Goal: Task Accomplishment & Management: Complete application form

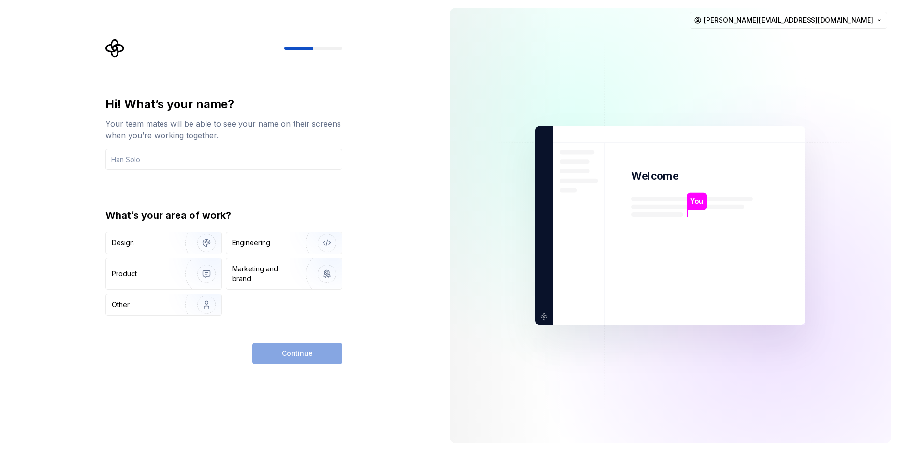
click at [479, 237] on img at bounding box center [670, 226] width 392 height 457
drag, startPoint x: 102, startPoint y: 133, endPoint x: 248, endPoint y: 129, distance: 146.0
click at [248, 129] on div "Hi! What’s your name? Your team mates will be able to see your name on their sc…" at bounding box center [227, 202] width 254 height 326
click at [248, 129] on div "Your team mates will be able to see your name on their screens when you’re work…" at bounding box center [223, 129] width 237 height 23
click at [167, 164] on input "text" at bounding box center [223, 159] width 237 height 21
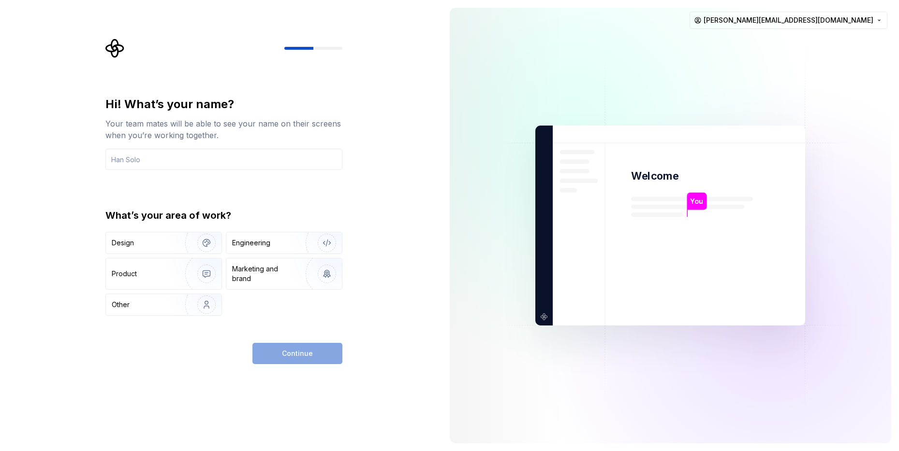
click at [115, 47] on icon "Supernova Logo" at bounding box center [114, 48] width 19 height 19
click at [770, 24] on html "Hi! What’s your name? Your team mates will be able to see your name on their sc…" at bounding box center [449, 225] width 899 height 451
click at [272, 240] on div "Engineering" at bounding box center [270, 243] width 77 height 10
click at [162, 162] on input "text" at bounding box center [223, 159] width 237 height 21
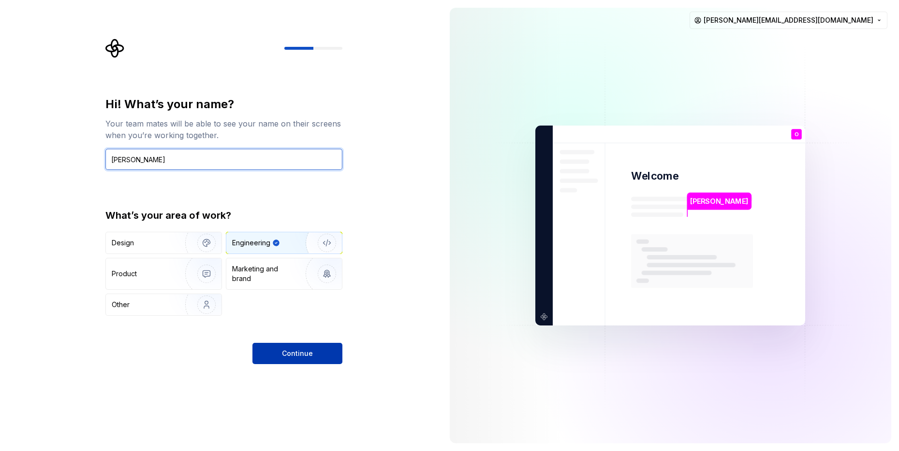
type input "Oleg"
click at [290, 359] on button "Continue" at bounding box center [297, 353] width 90 height 21
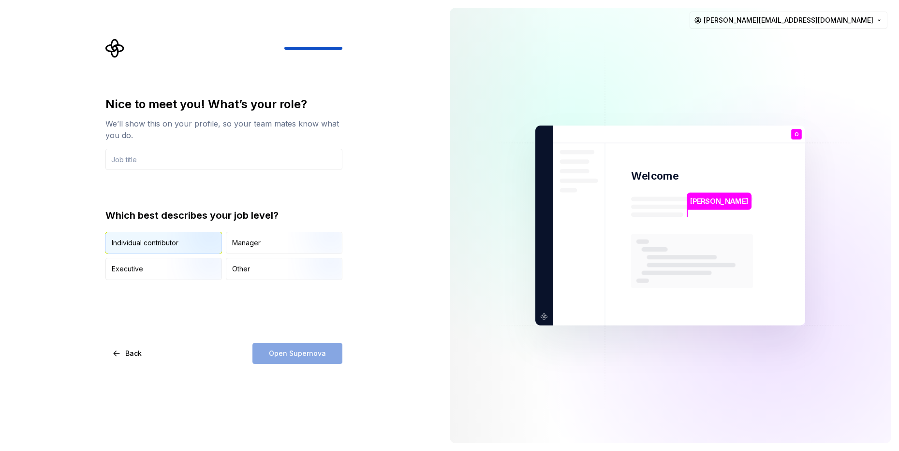
click at [181, 244] on img "button" at bounding box center [198, 255] width 62 height 65
click at [289, 355] on div "Open Supernova" at bounding box center [297, 353] width 90 height 21
click at [153, 156] on input "text" at bounding box center [223, 159] width 237 height 21
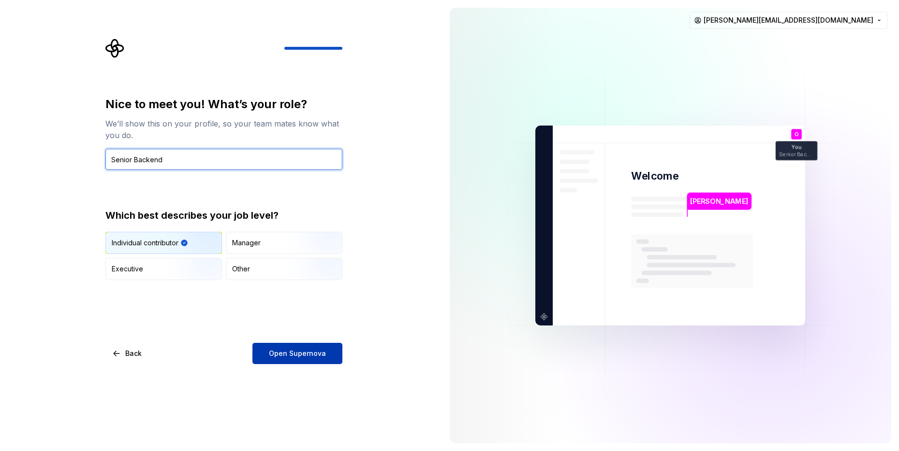
type input "Senior Backend"
click at [294, 360] on button "Open Supernova" at bounding box center [297, 353] width 90 height 21
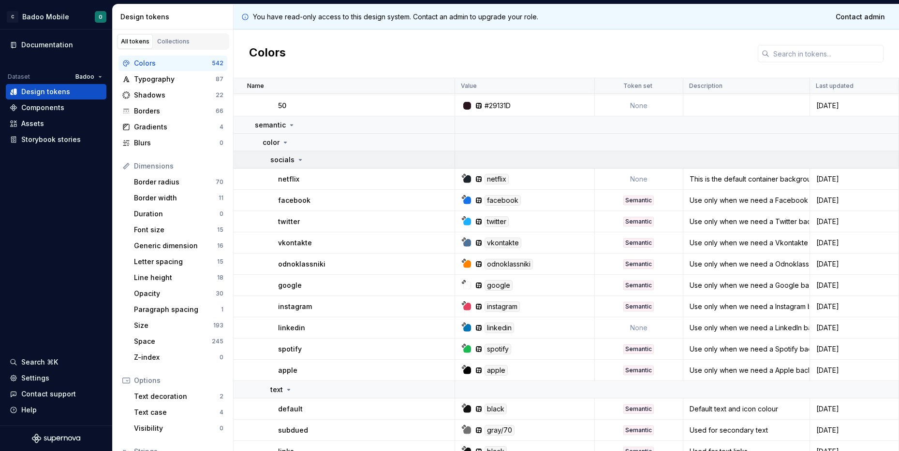
scroll to position [1568, 0]
click at [798, 263] on div "Use only when we need a Odnoklassniki background. We should never use it for ic…" at bounding box center [746, 266] width 125 height 10
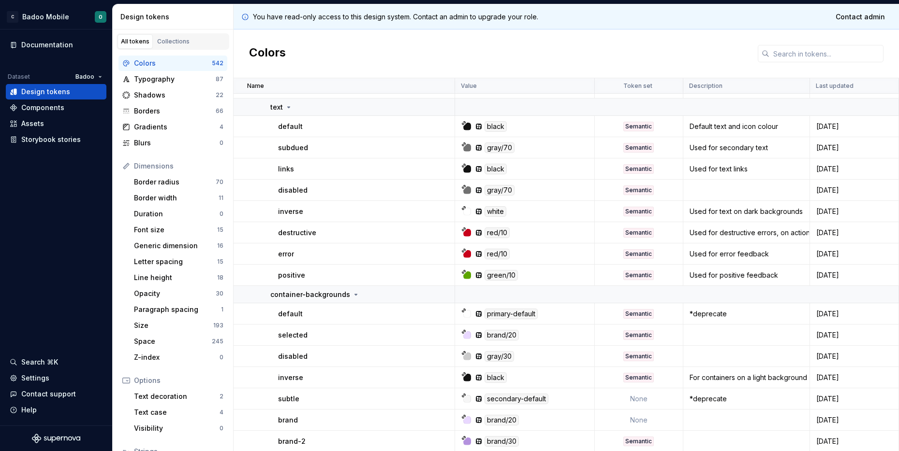
scroll to position [1852, 0]
